Goal: Check status: Check status

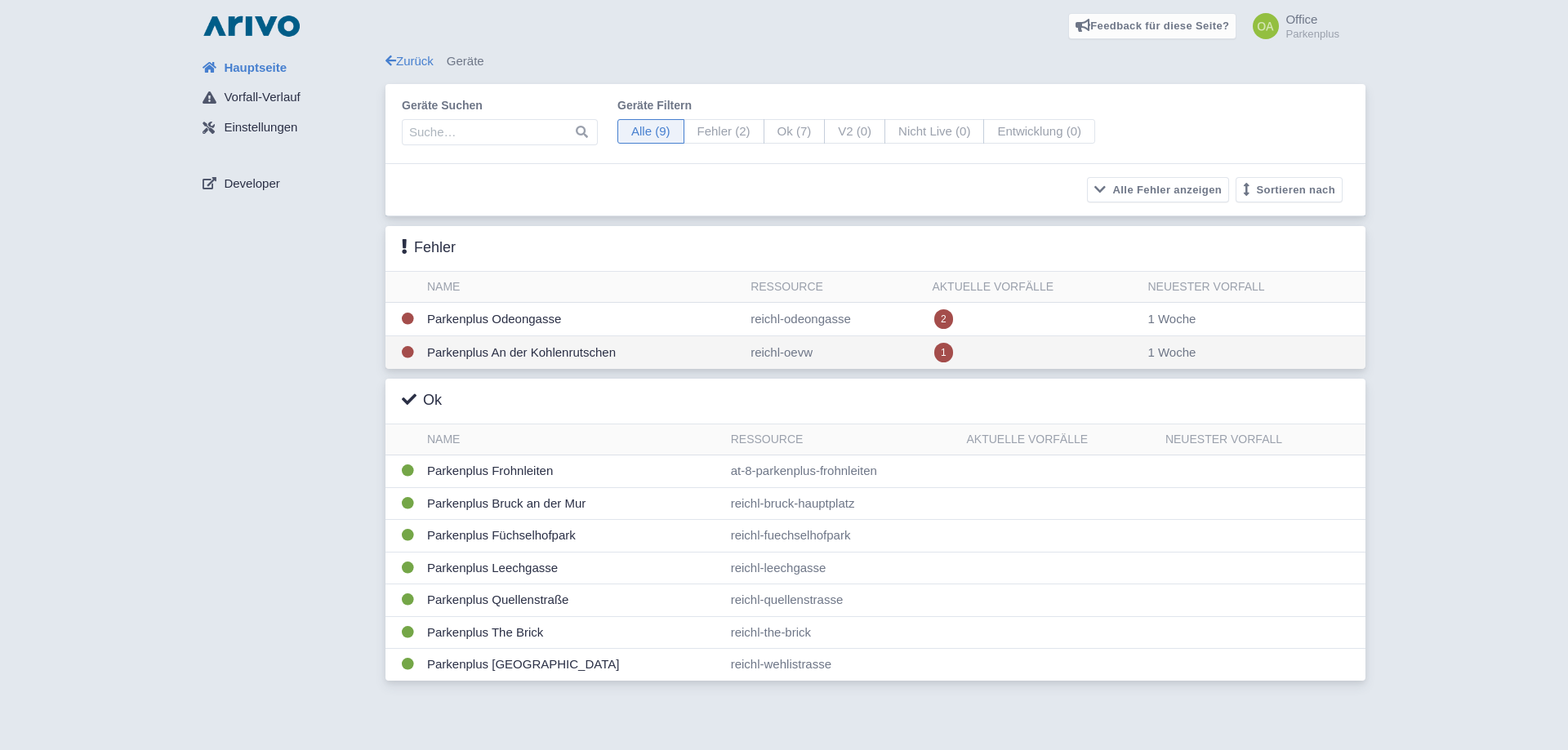
click at [666, 356] on td "Parkenplus An der Kohlenrutschen" at bounding box center [582, 353] width 323 height 33
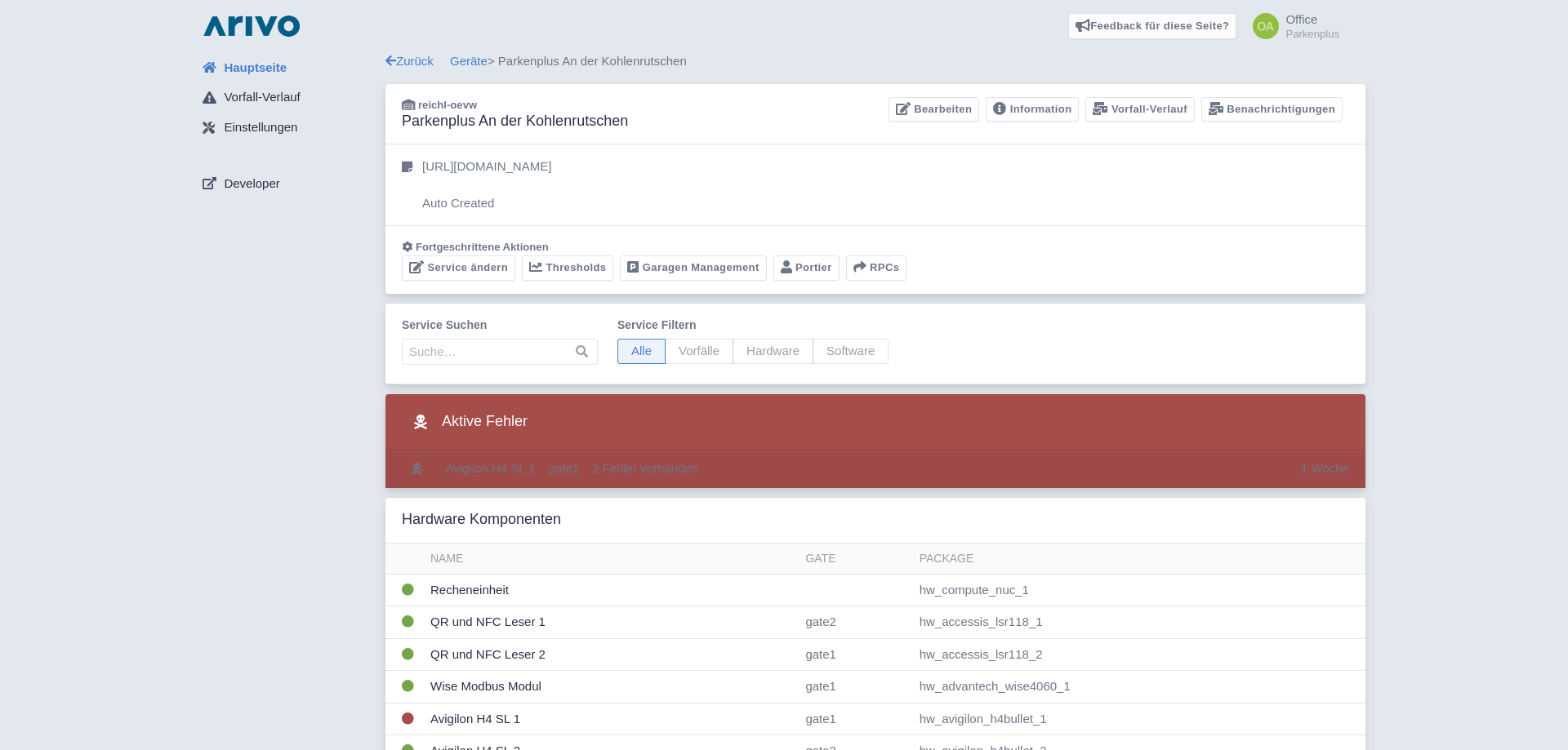
click at [790, 466] on td "2 Fehler vorhanden" at bounding box center [939, 470] width 709 height 38
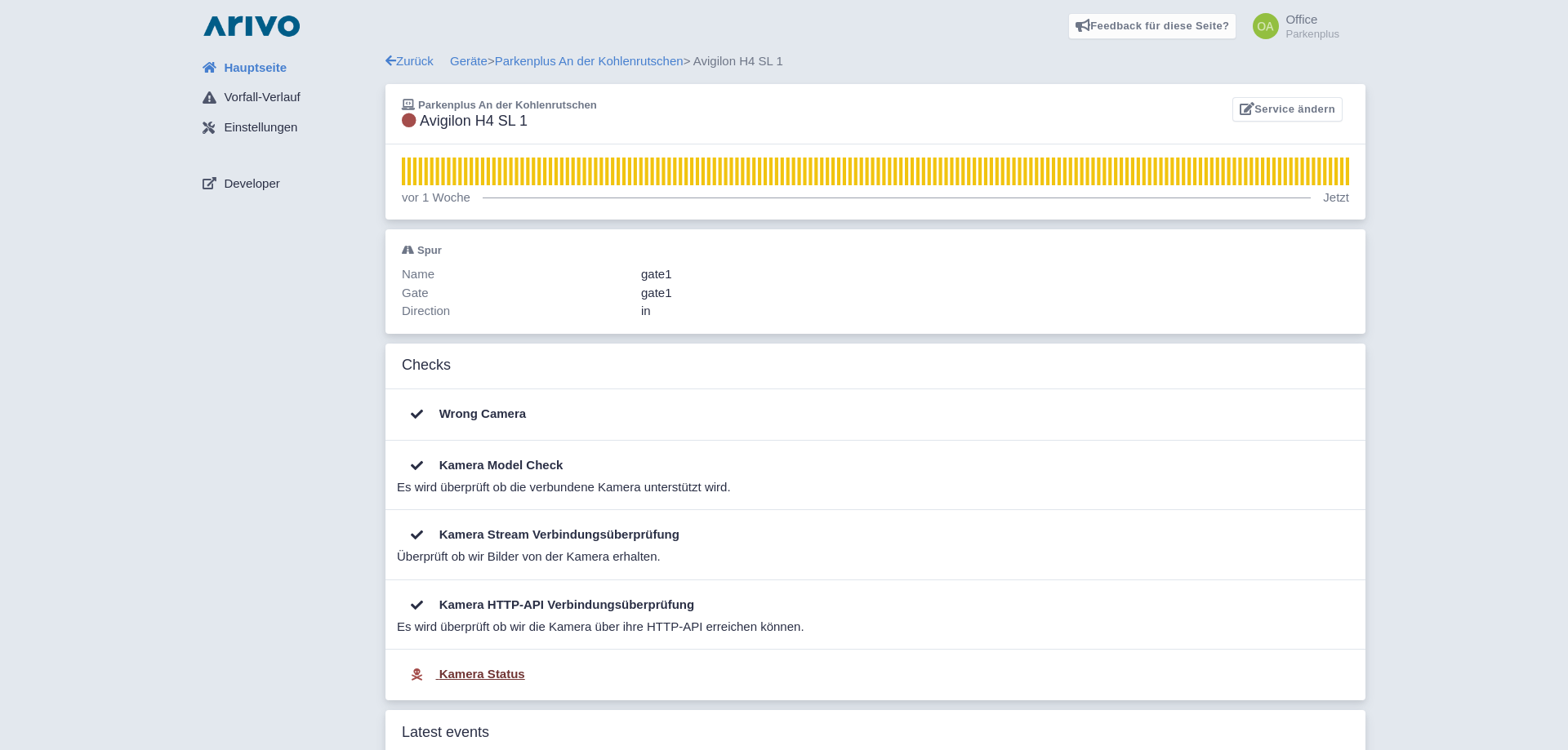
click at [478, 677] on b "Kamera Status" at bounding box center [482, 673] width 86 height 14
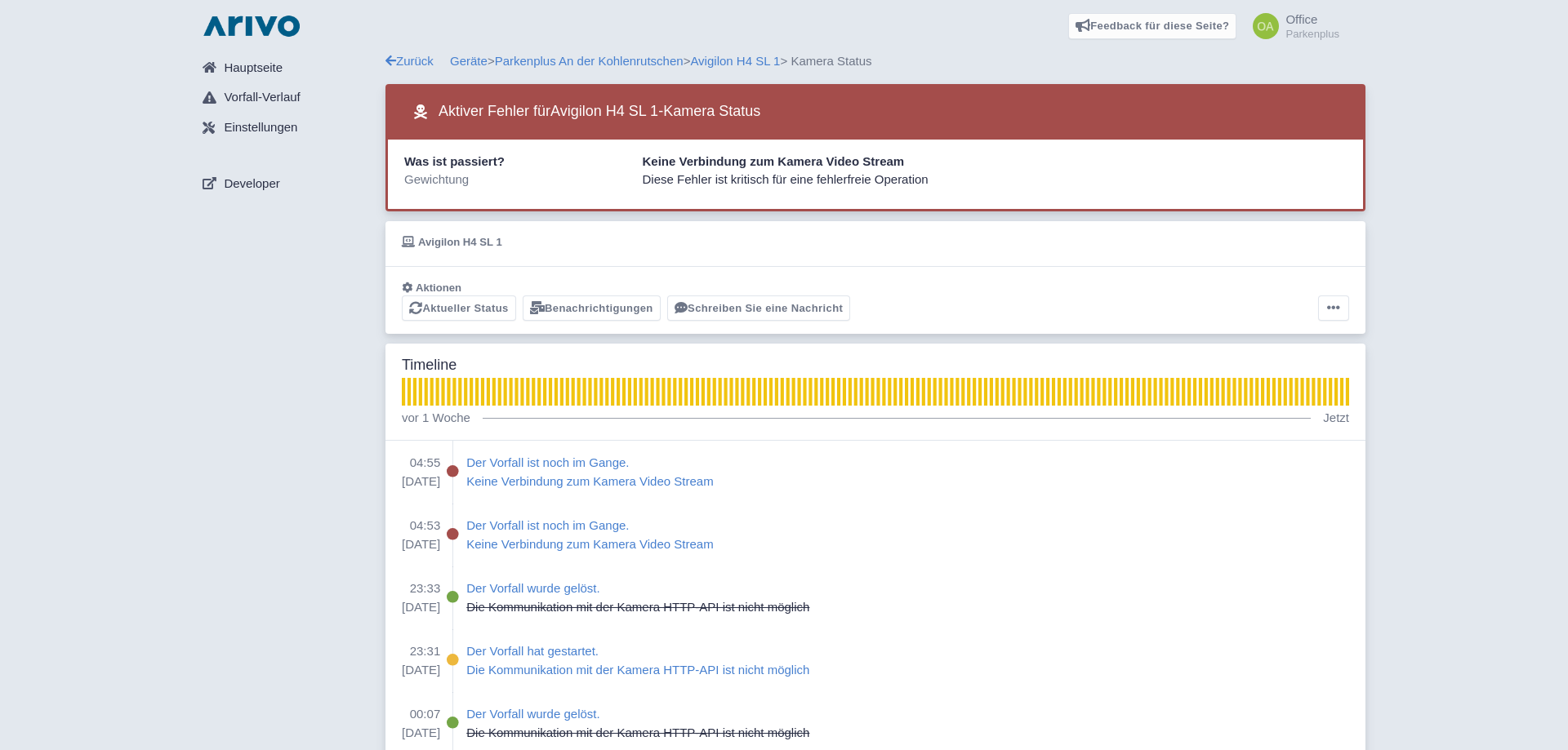
click at [1202, 104] on div "Aktiver Fehler für Avigilon H4 SL 1 - Kamera Status" at bounding box center [875, 112] width 980 height 56
click at [1338, 305] on icon at bounding box center [1334, 308] width 14 height 14
click at [259, 68] on span "Hauptseite" at bounding box center [252, 68] width 59 height 19
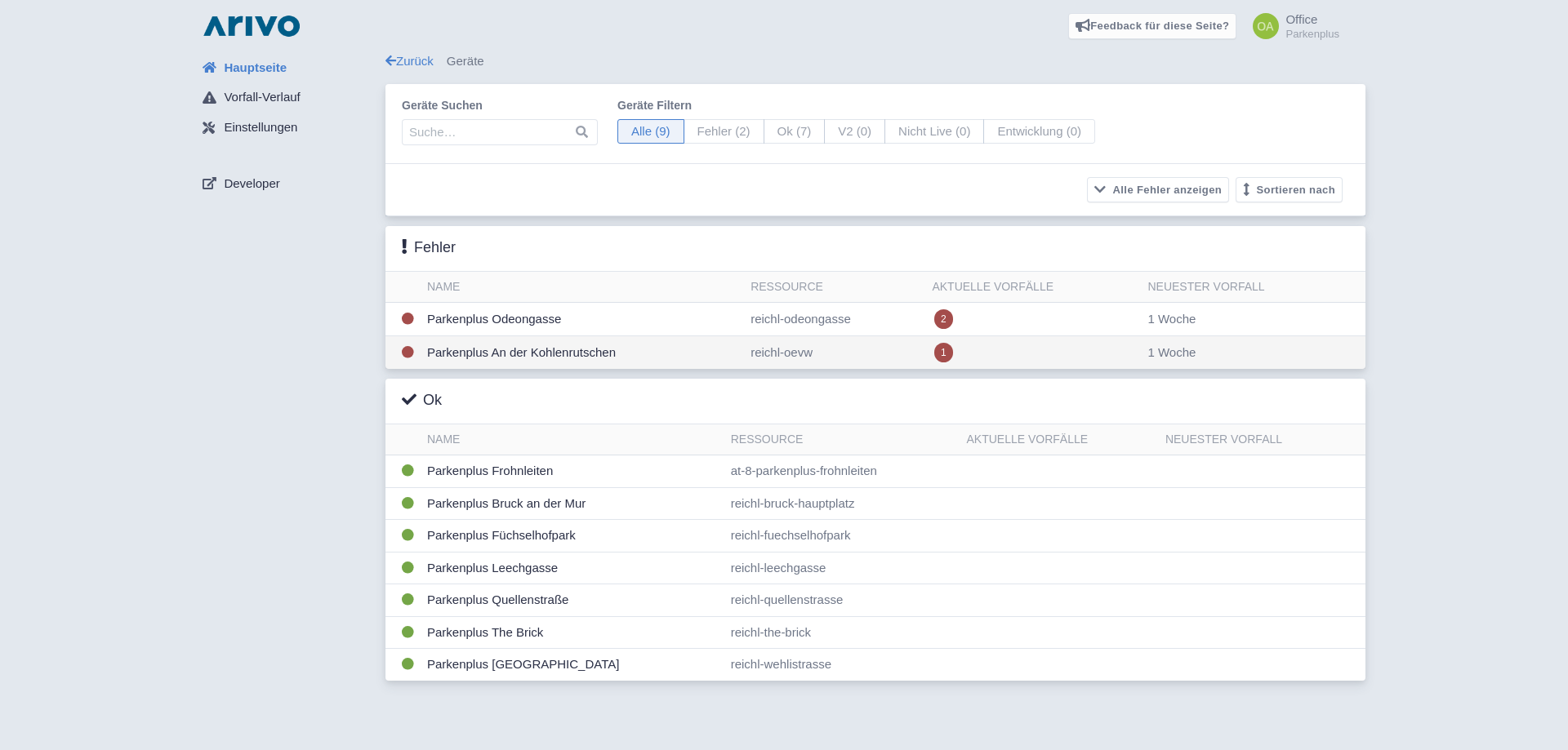
click at [715, 362] on td "Parkenplus An der Kohlenrutschen" at bounding box center [582, 353] width 323 height 33
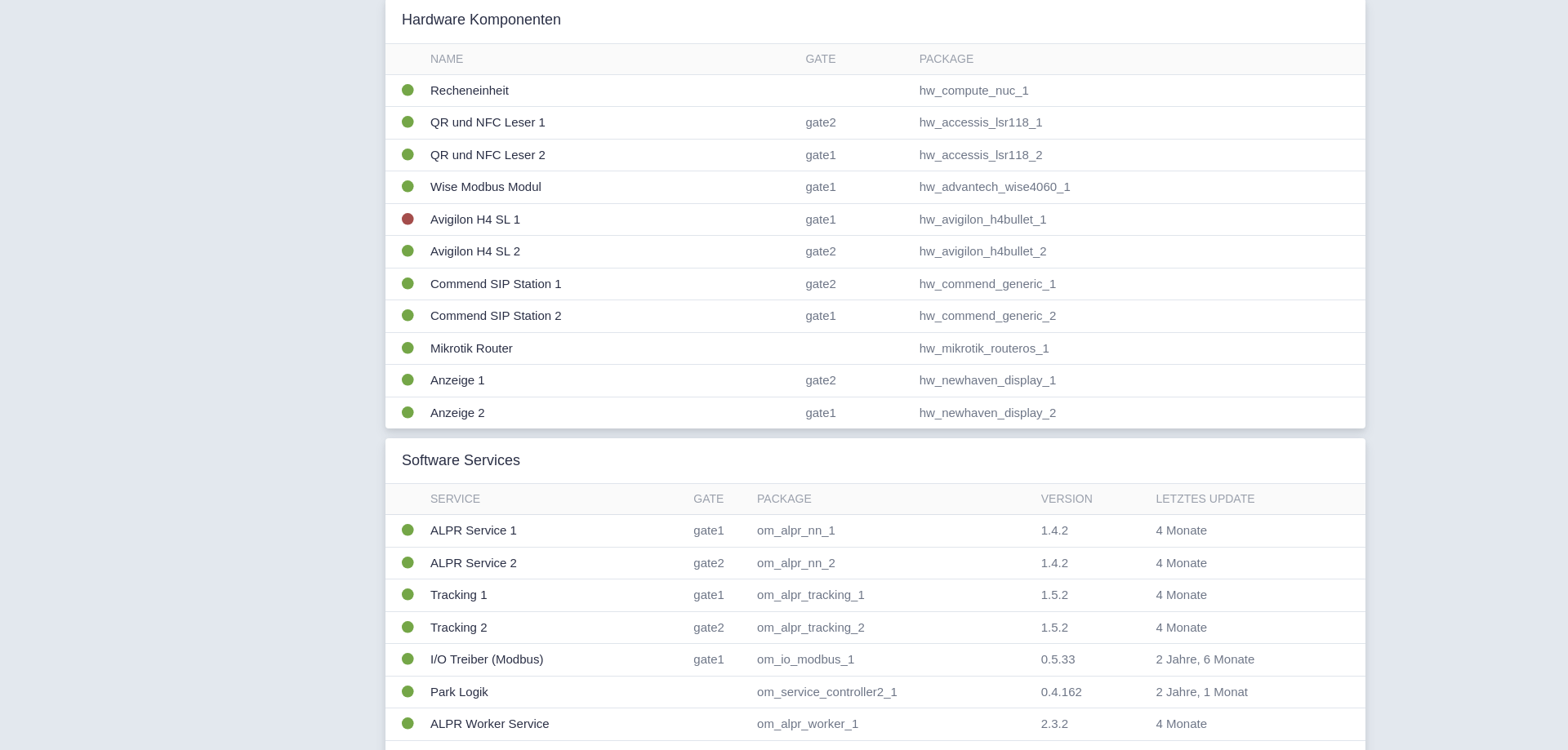
scroll to position [250, 0]
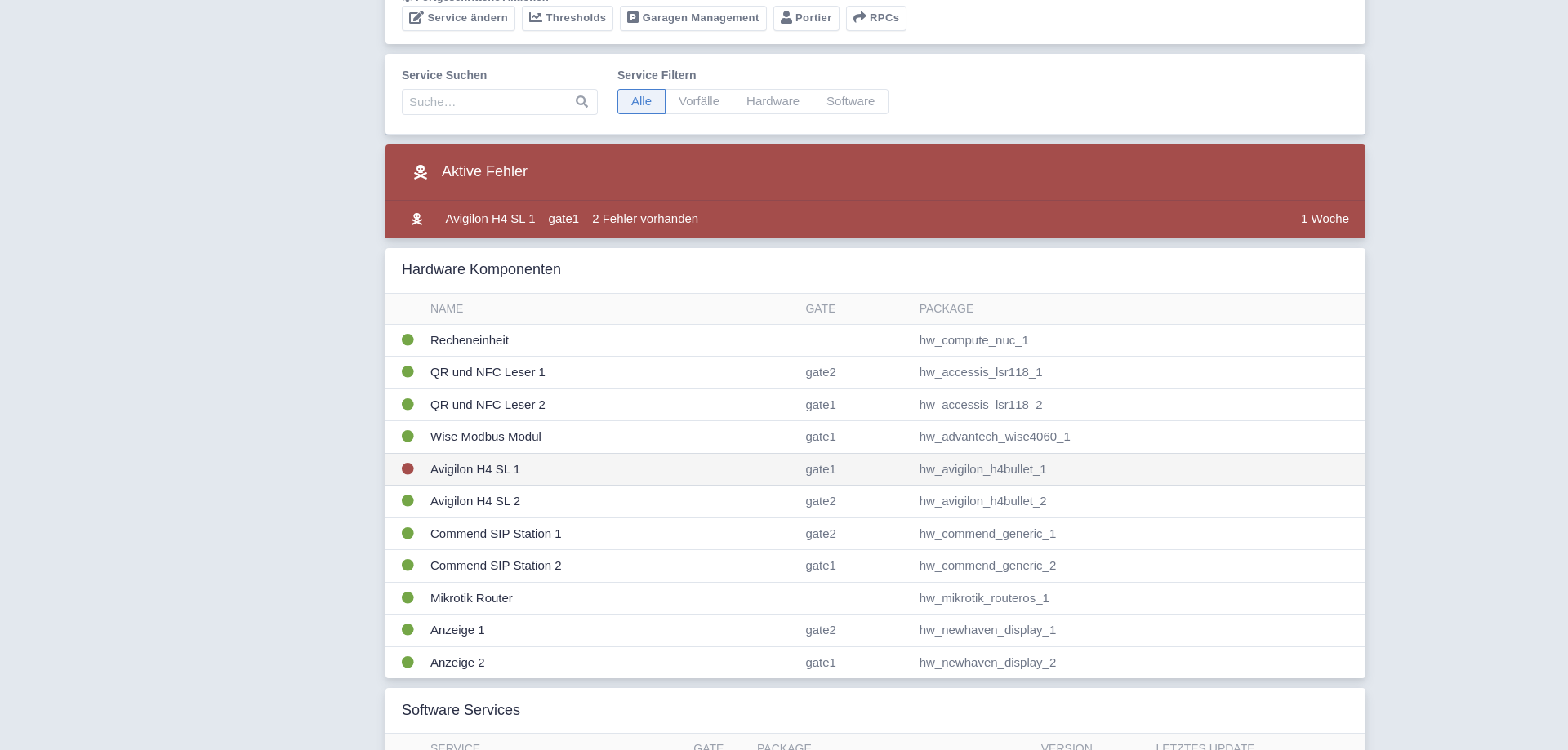
click at [472, 462] on td "Avigilon H4 SL 1" at bounding box center [612, 469] width 375 height 32
click at [471, 466] on td "Avigilon H4 SL 1" at bounding box center [612, 469] width 375 height 32
